Goal: Navigation & Orientation: Find specific page/section

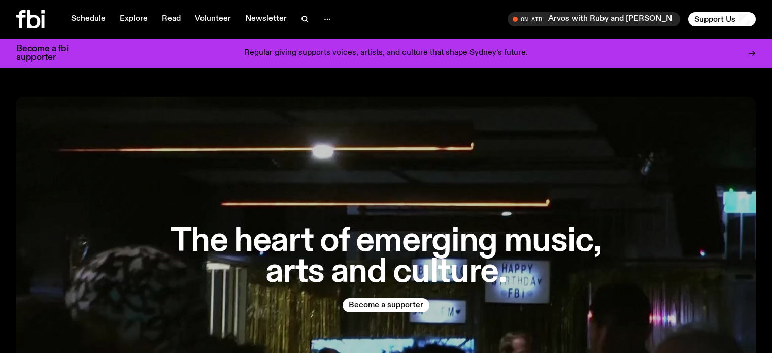
click at [538, 160] on div "The heart of emerging music, arts and culture. Become a supporter" at bounding box center [385, 268] width 739 height 345
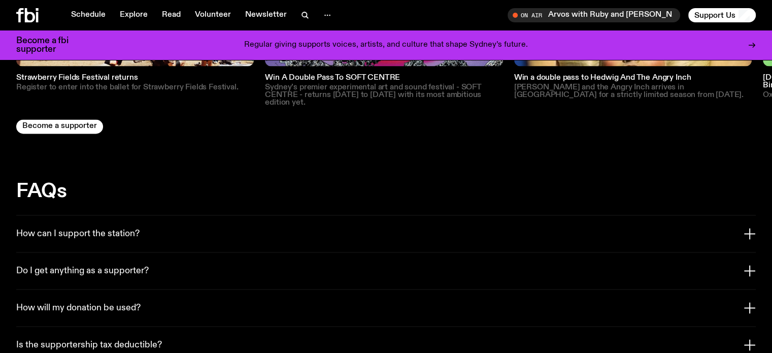
scroll to position [1784, 0]
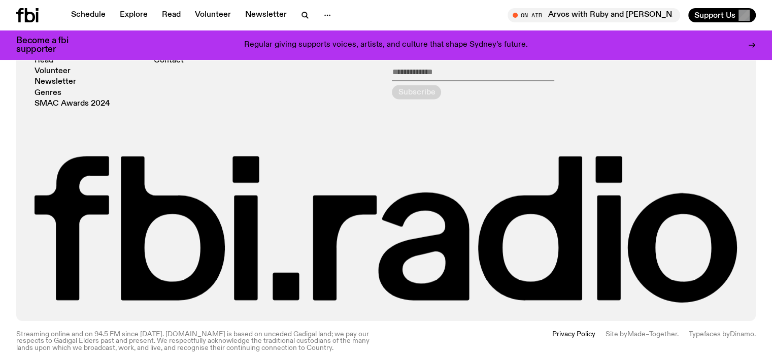
scroll to position [2316, 0]
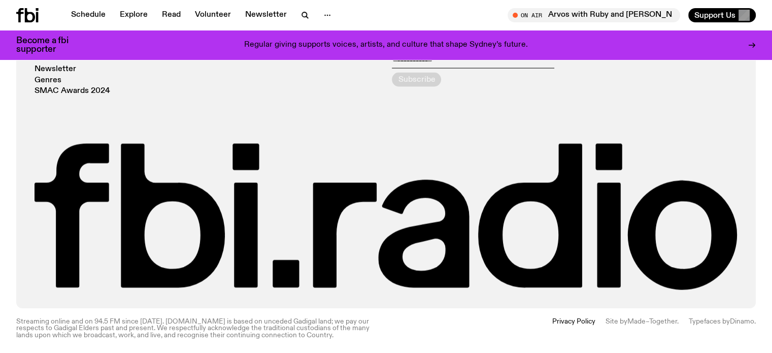
drag, startPoint x: 504, startPoint y: 333, endPoint x: 407, endPoint y: 333, distance: 96.9
drag, startPoint x: 407, startPoint y: 333, endPoint x: 415, endPoint y: 335, distance: 7.9
click at [407, 334] on div "Privacy Policy Site by Made–Together . Typefaces by Dinamo ." at bounding box center [574, 328] width 364 height 20
